Goal: Communication & Community: Ask a question

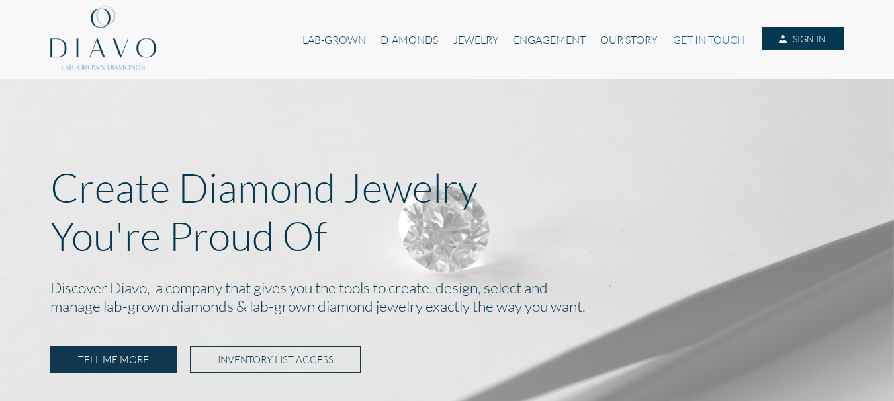
click at [676, 40] on link "GET IN TOUCH" at bounding box center [708, 39] width 87 height 25
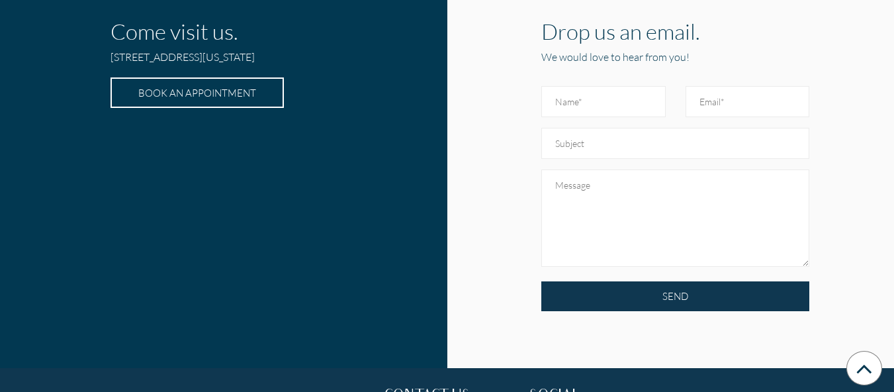
scroll to position [418, 0]
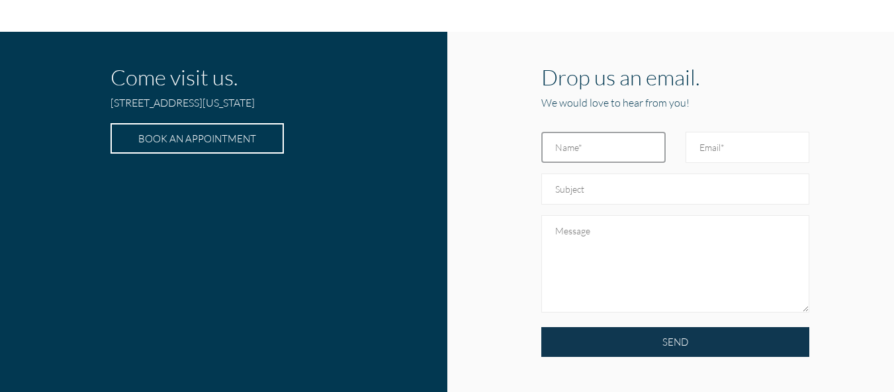
click at [595, 142] on input "text" at bounding box center [603, 147] width 124 height 31
type input "Qaseem"
click at [706, 143] on input "Email" at bounding box center [747, 147] width 124 height 31
type input "Qaseemzarrarcadcam@gmail.com"
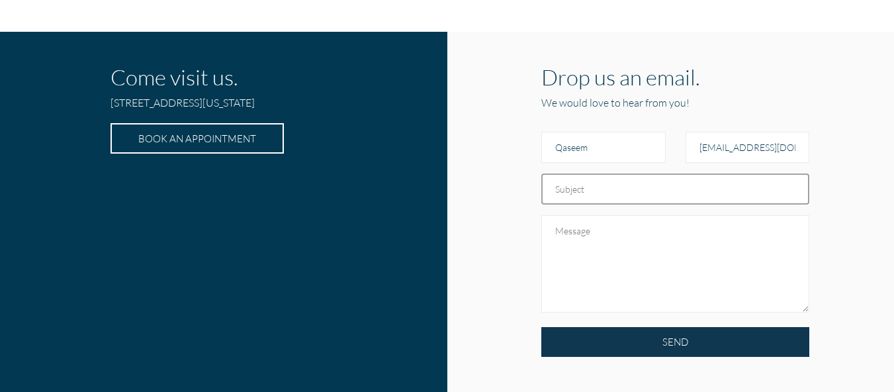
click at [606, 191] on input "text" at bounding box center [675, 188] width 268 height 31
click at [595, 190] on input "J" at bounding box center [675, 188] width 268 height 31
paste input "ewellery Design, Rendering & Animation Specialist."
type input "Jewellery Design, Rendering & Animation Specialist."
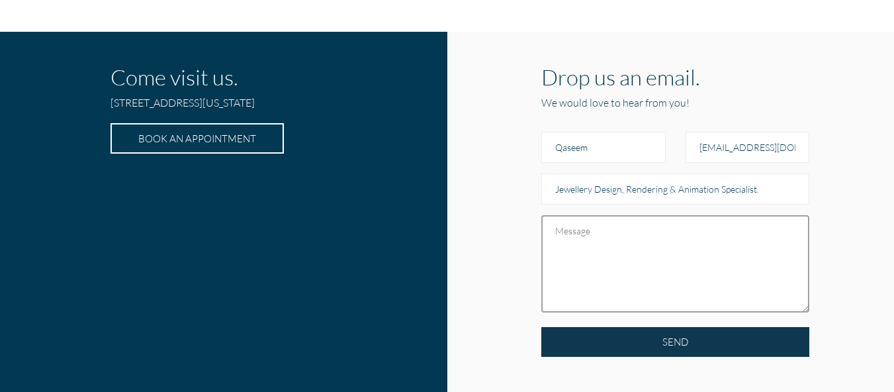
click at [620, 245] on textarea at bounding box center [675, 263] width 268 height 97
click at [571, 229] on textarea at bounding box center [675, 263] width 268 height 97
paste textarea "Dear [ Kim's Fine Jewelers ], I hope you all are doing well. My name is [Qaseem…"
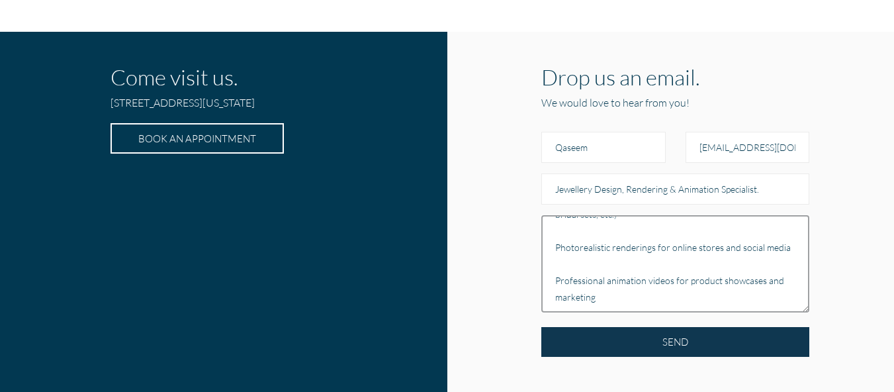
scroll to position [0, 0]
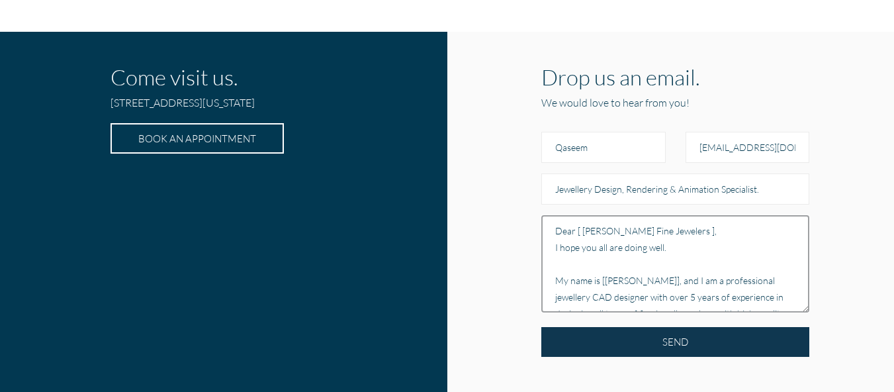
drag, startPoint x: 621, startPoint y: 229, endPoint x: 583, endPoint y: 228, distance: 38.4
click at [583, 228] on textarea "Dear [ Kim's Fine Jewelers ], I hope you all are doing well. My name is [Qaseem…" at bounding box center [675, 263] width 268 height 97
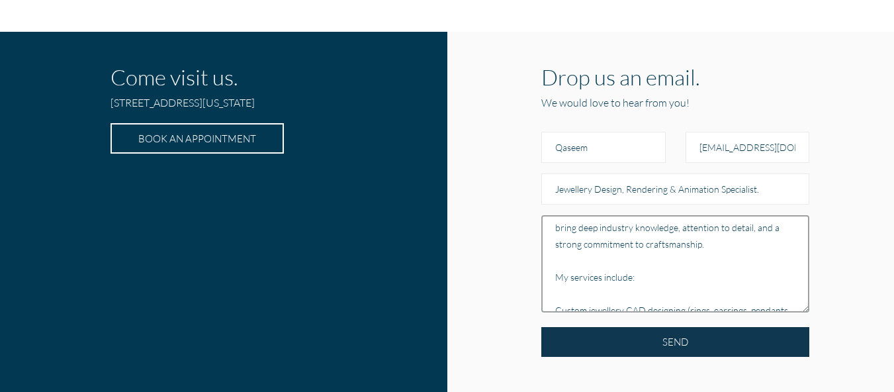
scroll to position [265, 0]
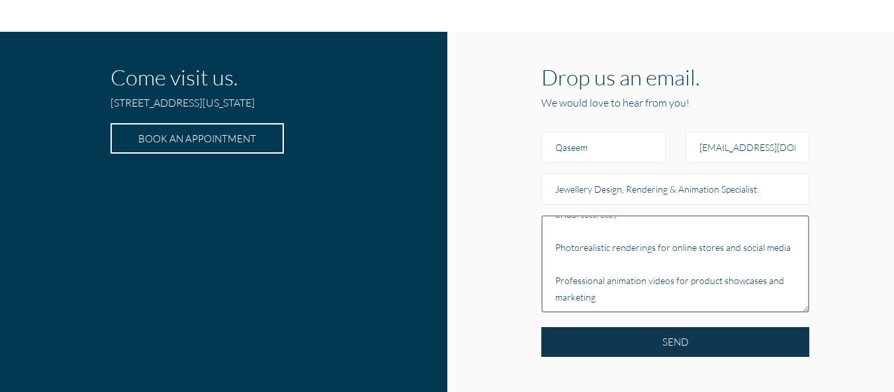
click at [620, 293] on textarea "Dear [ Diavo Jewelers ], I hope you all are doing well. My name is [Qaseem], an…" at bounding box center [675, 263] width 268 height 97
click at [589, 299] on textarea "Dear [ Diavo Jewelers ], I hope you all are doing well. My name is [Qaseem], an…" at bounding box center [675, 263] width 268 height 97
paste textarea "If you would like to see my level of experience, please check your email. I hav…"
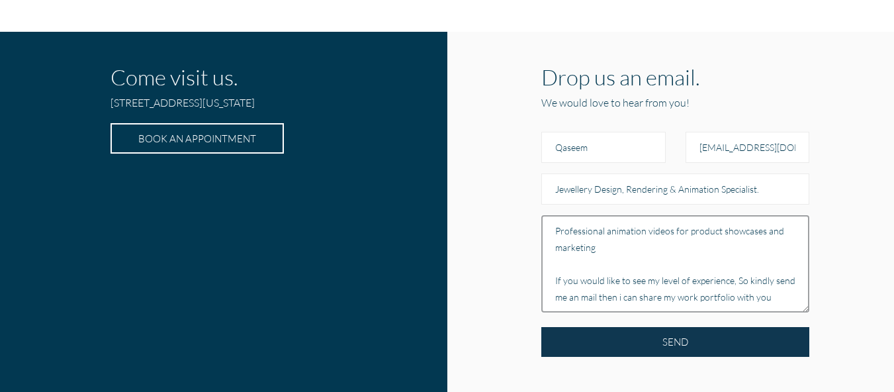
scroll to position [331, 0]
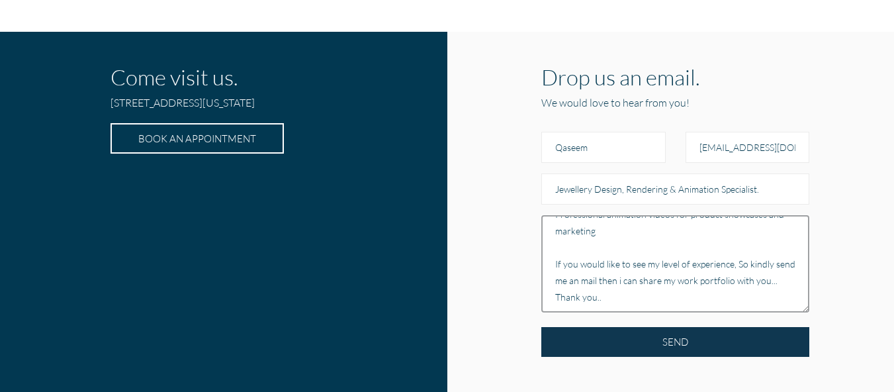
drag, startPoint x: 620, startPoint y: 301, endPoint x: 554, endPoint y: 266, distance: 74.9
click at [554, 266] on textarea "Dear [ Diavo Jewelers ], I hope you all are doing well. My name is [Qaseem], an…" at bounding box center [675, 263] width 268 height 97
click at [622, 279] on textarea "Dear [ Diavo Jewelers ], I hope you all are doing well. My name is [Qaseem], an…" at bounding box center [675, 263] width 268 height 97
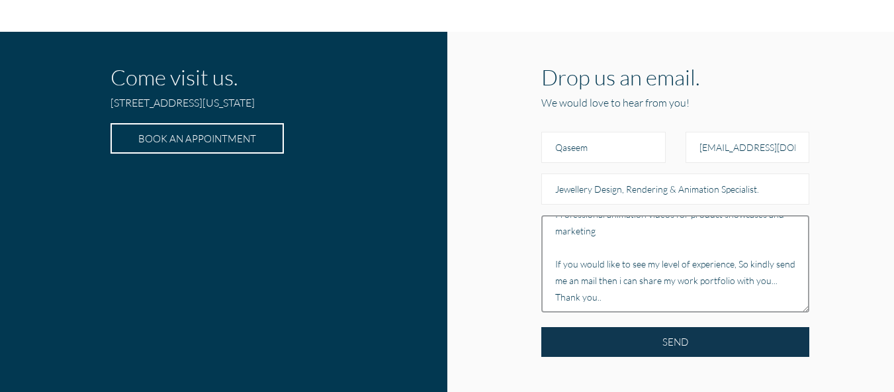
paste textarea "please send me a mail then I can share my work portfolio with you... Thank you.."
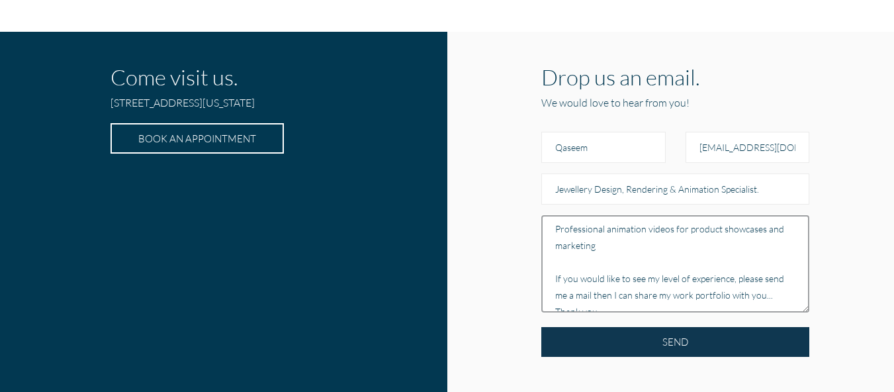
scroll to position [347, 0]
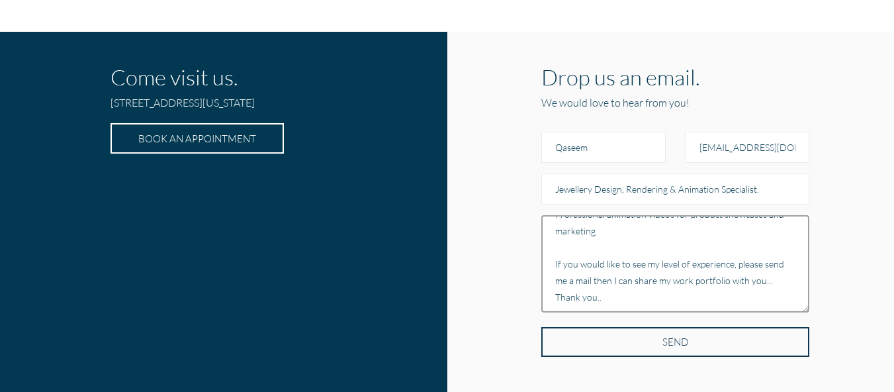
type textarea "Dear [ Diavo Jewelers ], I hope you all are doing well. My name is [Qaseem], an…"
click at [615, 337] on input "SEND" at bounding box center [675, 342] width 268 height 30
